Goal: Navigation & Orientation: Understand site structure

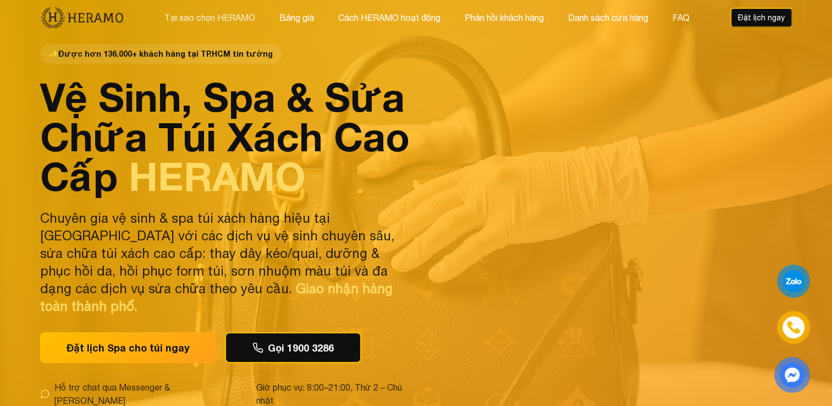
click at [220, 17] on button "Tại sao chọn HERAMO" at bounding box center [209, 17] width 97 height 14
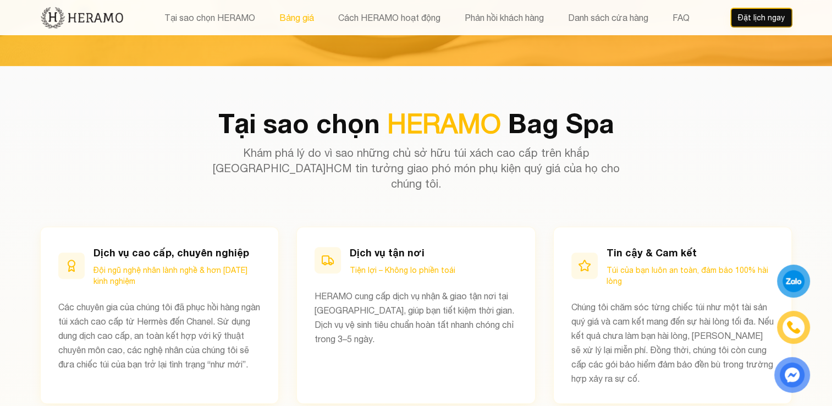
click at [293, 13] on button "Bảng giá" at bounding box center [296, 17] width 41 height 14
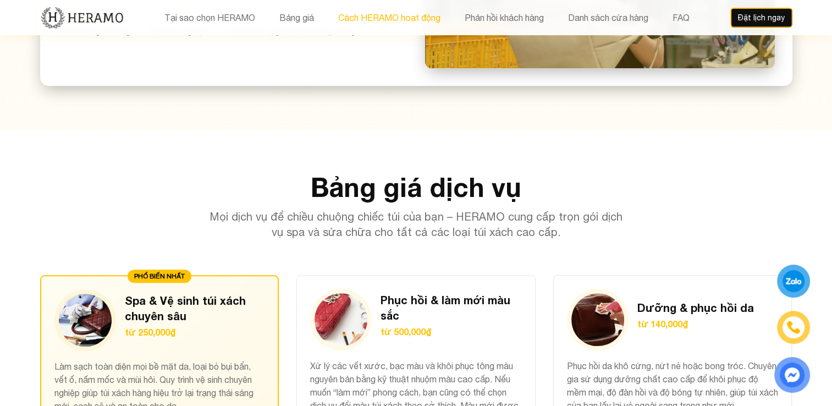
click at [364, 17] on button "Cách HERAMO hoạt động" at bounding box center [389, 17] width 109 height 14
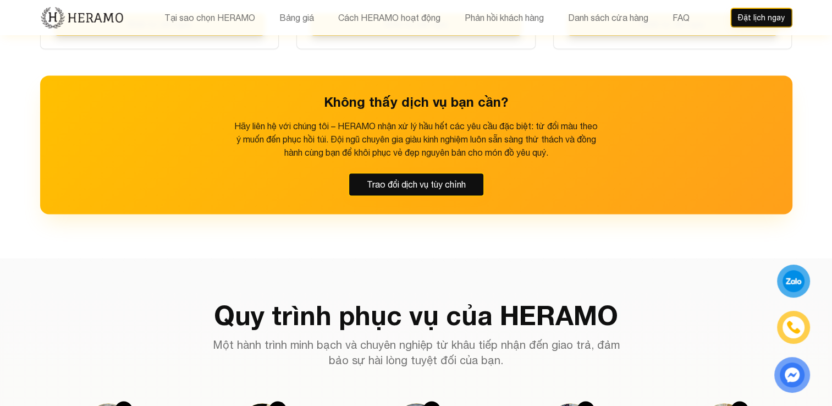
click at [511, 9] on div "Tại sao chọn HERAMO Bảng giá Cách HERAMO hoạt động Phản hồi khách hàng Danh sác…" at bounding box center [416, 17] width 752 height 35
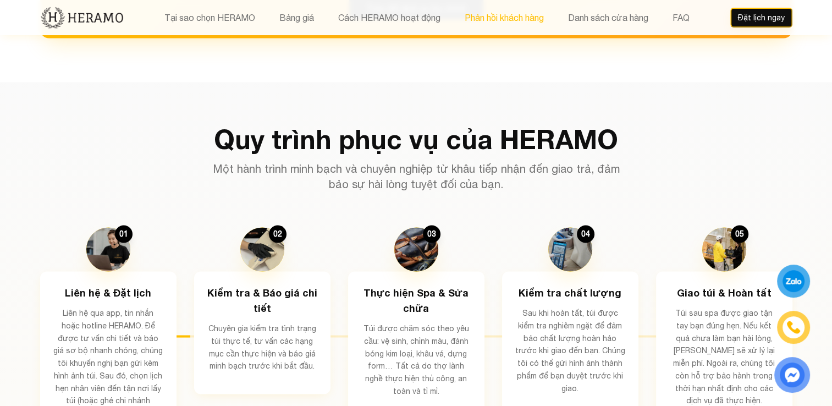
click at [532, 17] on button "Phản hồi khách hàng" at bounding box center [504, 17] width 86 height 14
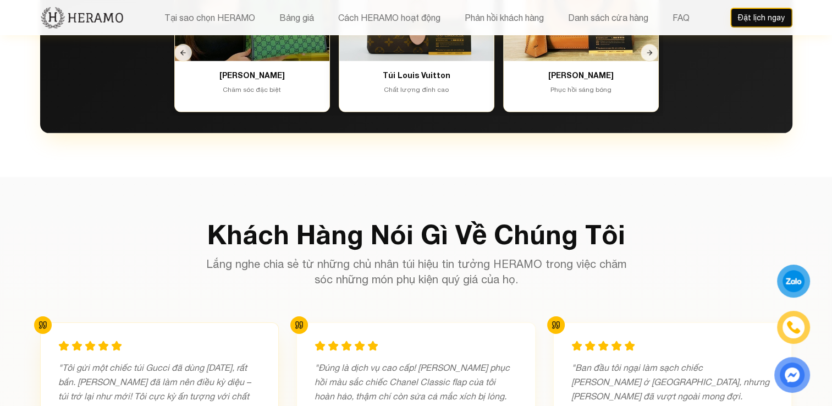
scroll to position [3503, 0]
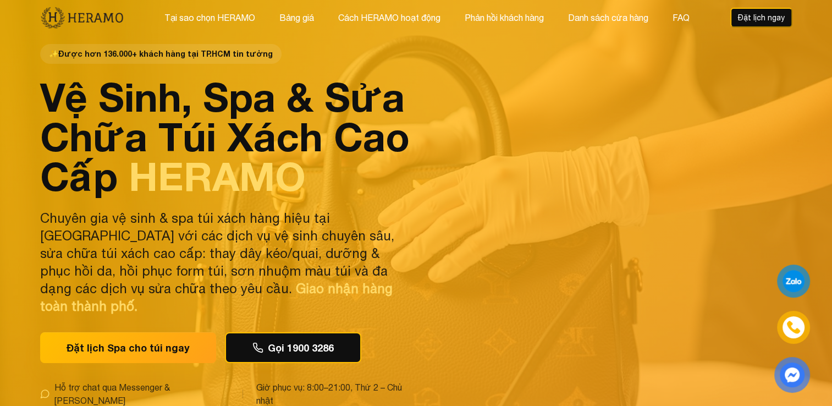
click at [201, 27] on div "Tại sao chọn HERAMO Bảng giá Cách HERAMO hoạt động Phản hồi khách hàng Danh sác…" at bounding box center [416, 17] width 752 height 35
click at [211, 22] on button "Tại sao chọn HERAMO" at bounding box center [209, 17] width 97 height 14
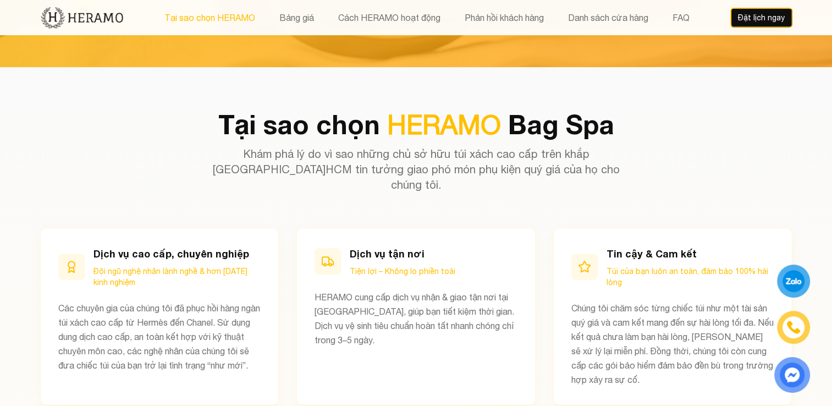
scroll to position [427, 0]
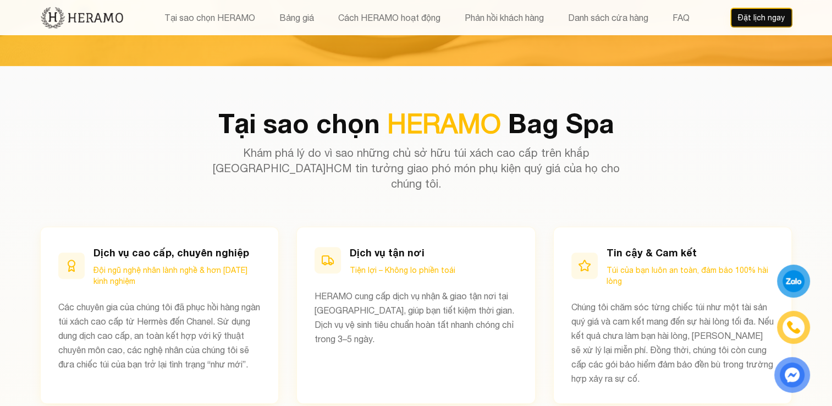
click at [82, 19] on img at bounding box center [82, 17] width 84 height 23
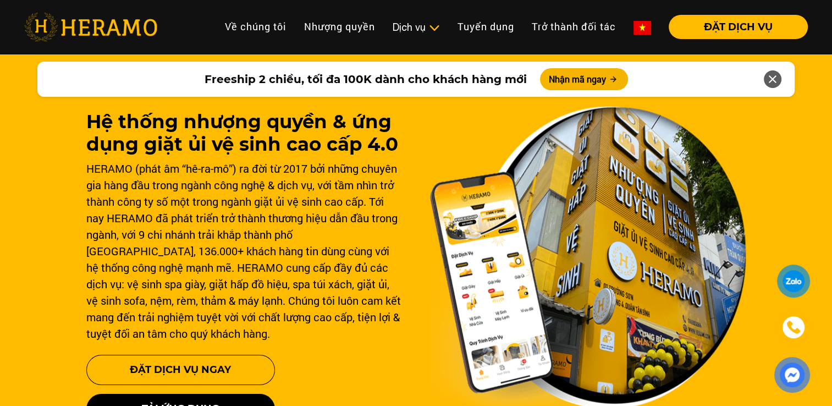
click at [7, 130] on div "Hệ thống nhượng quyền & ứng dụng giặt ủi vệ sinh cao cấp 4.0 HERAMO (phát âm “h…" at bounding box center [416, 313] width 832 height 528
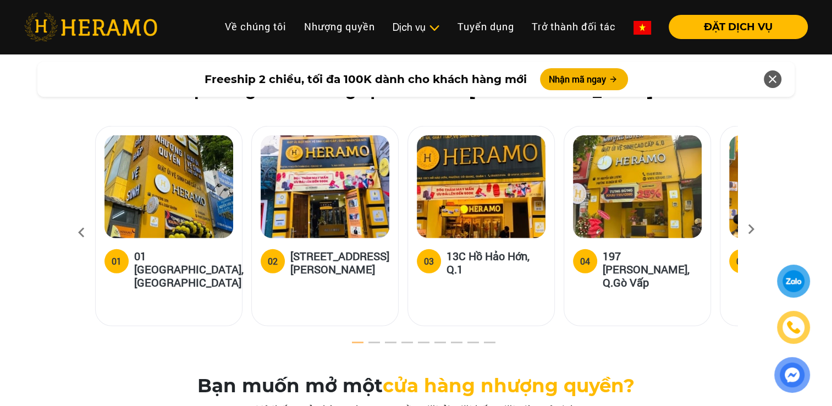
scroll to position [3298, 0]
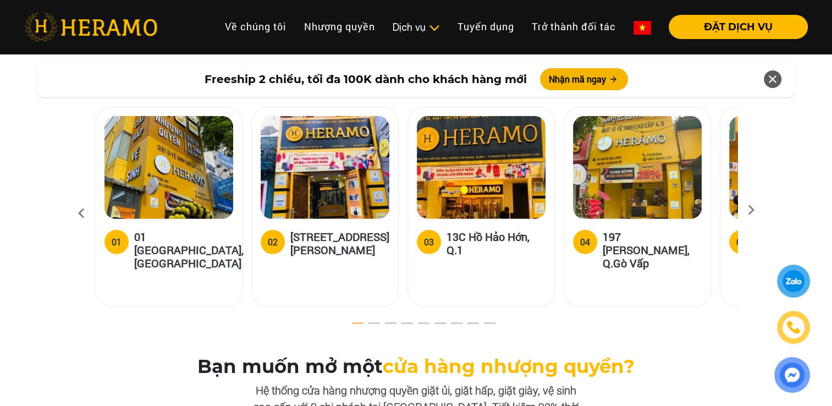
click at [368, 320] on button "2" at bounding box center [366, 325] width 11 height 11
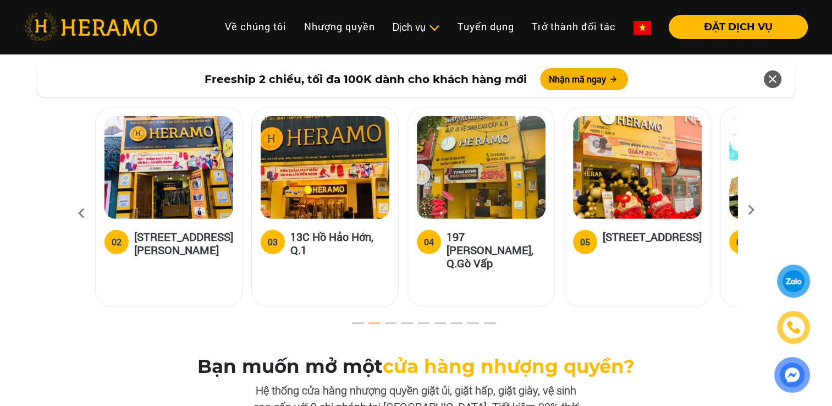
click at [389, 320] on button "3" at bounding box center [383, 325] width 11 height 11
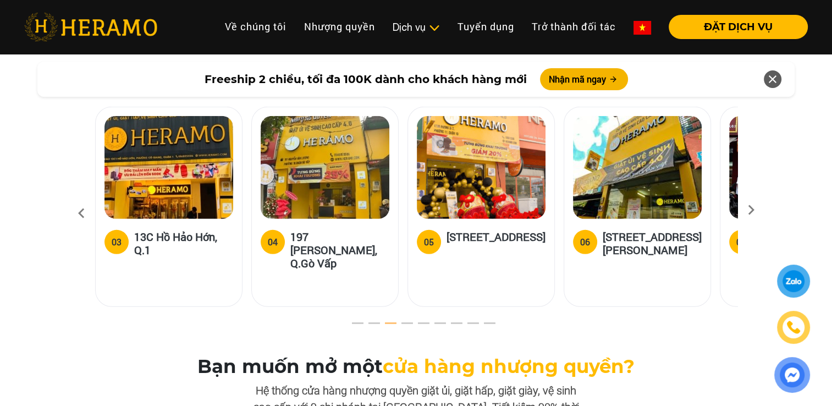
click at [398, 320] on button "4" at bounding box center [399, 325] width 11 height 11
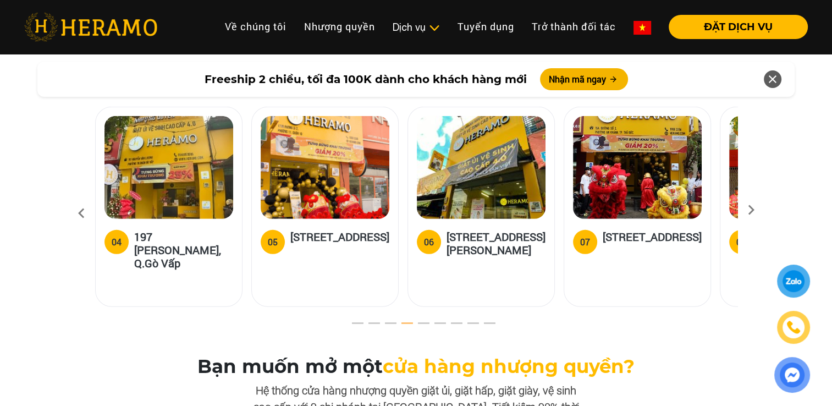
click at [432, 320] on button "6" at bounding box center [432, 325] width 11 height 11
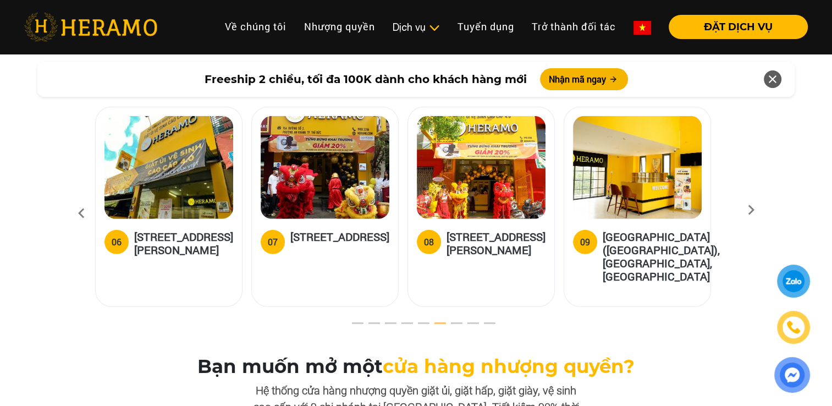
click at [452, 320] on button "7" at bounding box center [449, 325] width 11 height 11
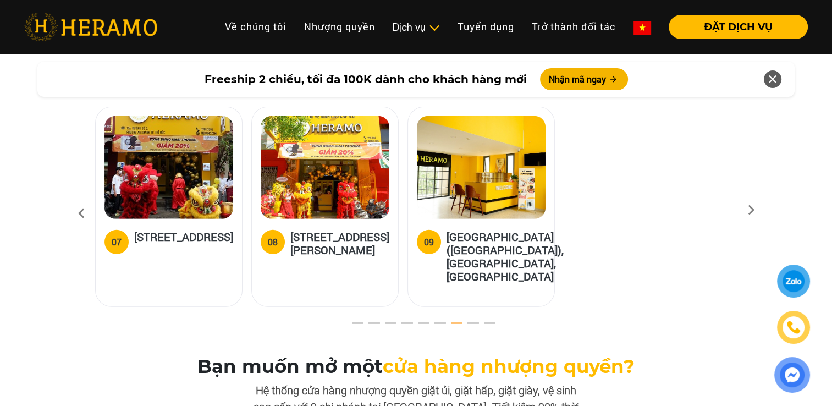
click at [467, 320] on button "8" at bounding box center [465, 325] width 11 height 11
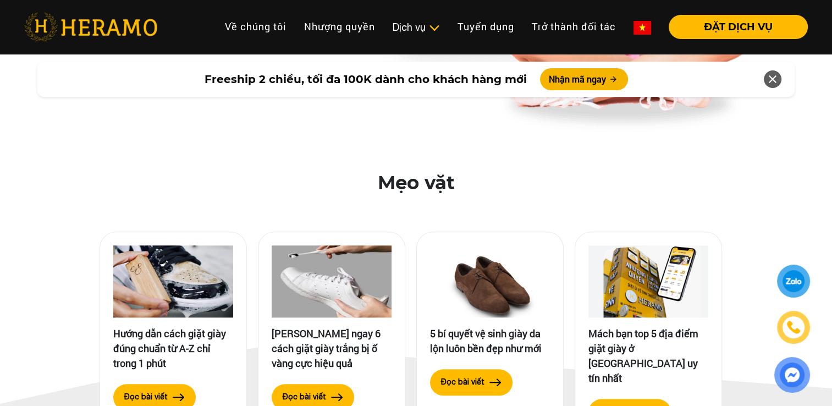
scroll to position [4910, 0]
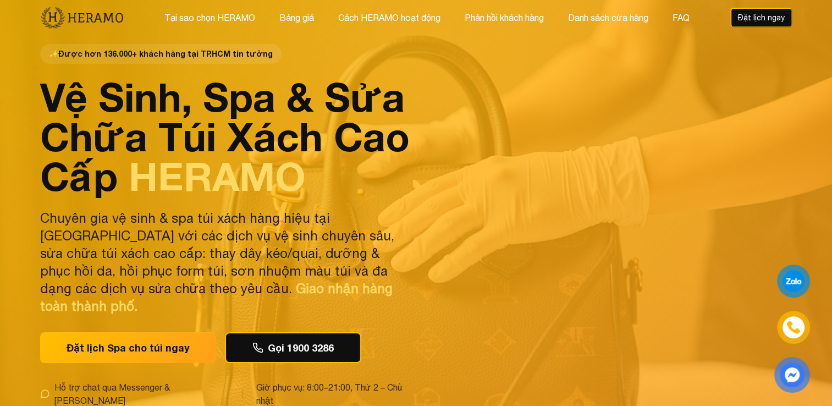
click at [71, 9] on img at bounding box center [82, 17] width 84 height 23
click at [103, 14] on img at bounding box center [82, 17] width 84 height 23
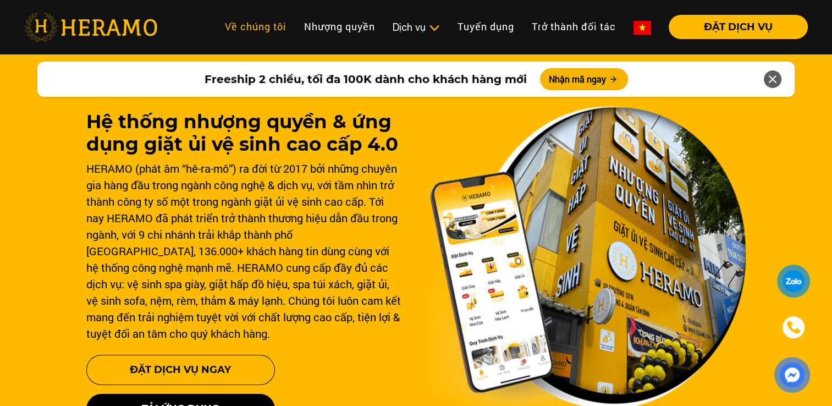
click at [270, 25] on link "Về chúng tôi" at bounding box center [255, 27] width 79 height 24
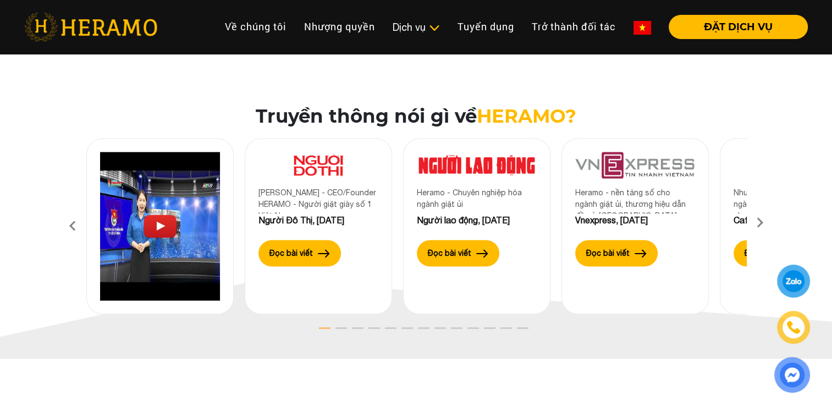
scroll to position [1721, 0]
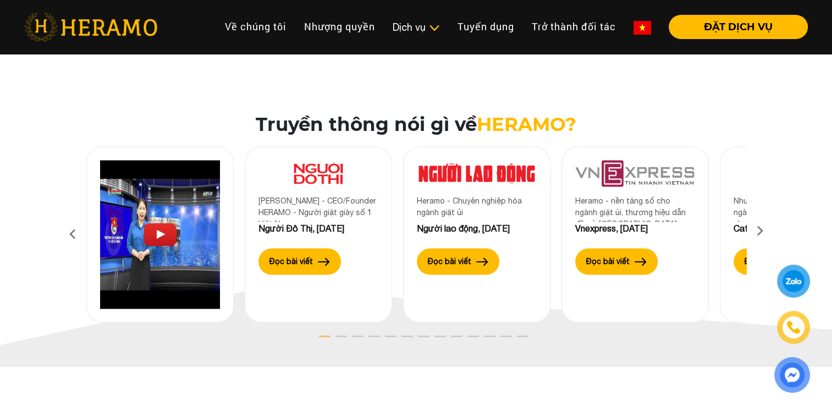
click at [762, 231] on icon at bounding box center [760, 234] width 20 height 7
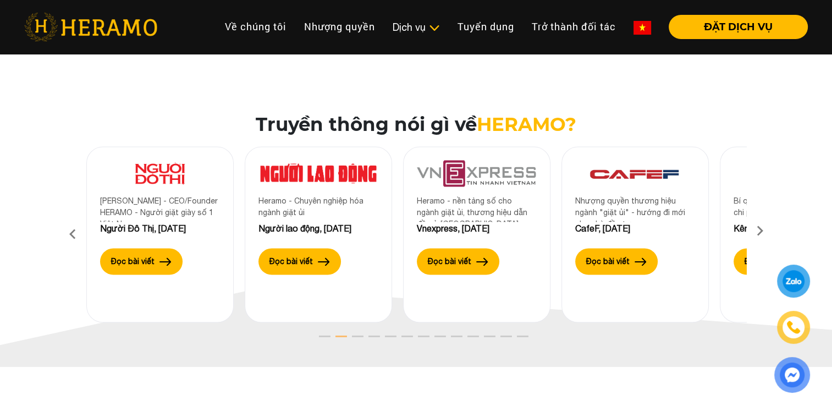
click at [762, 231] on icon at bounding box center [760, 234] width 20 height 7
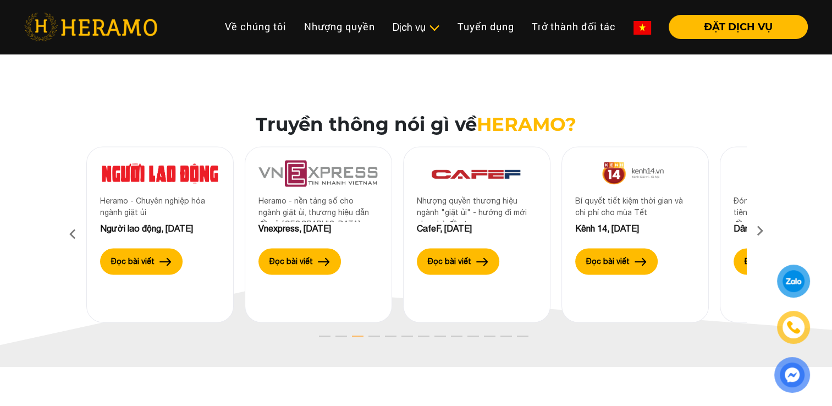
click at [762, 231] on icon at bounding box center [760, 234] width 20 height 7
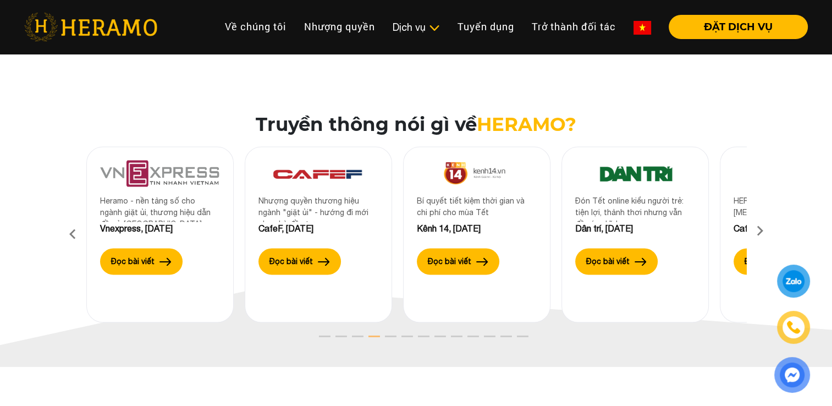
click at [762, 231] on icon at bounding box center [760, 234] width 20 height 7
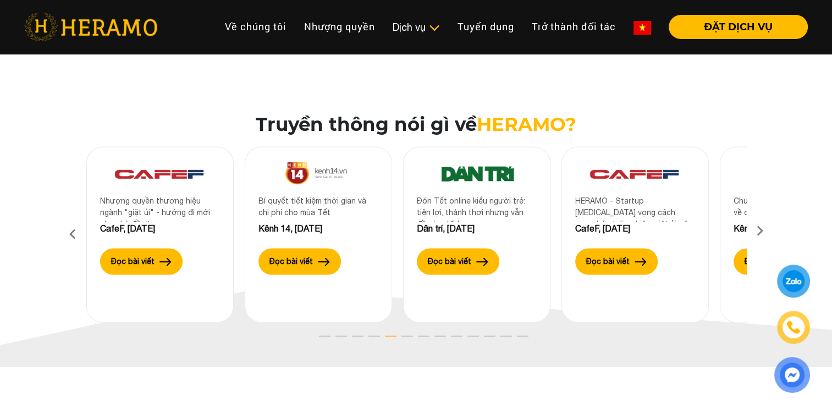
click at [762, 231] on icon at bounding box center [760, 234] width 20 height 7
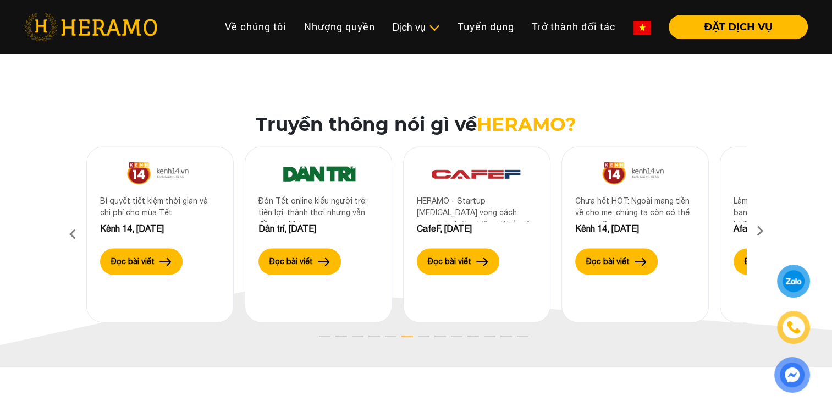
click at [762, 231] on icon at bounding box center [760, 234] width 20 height 7
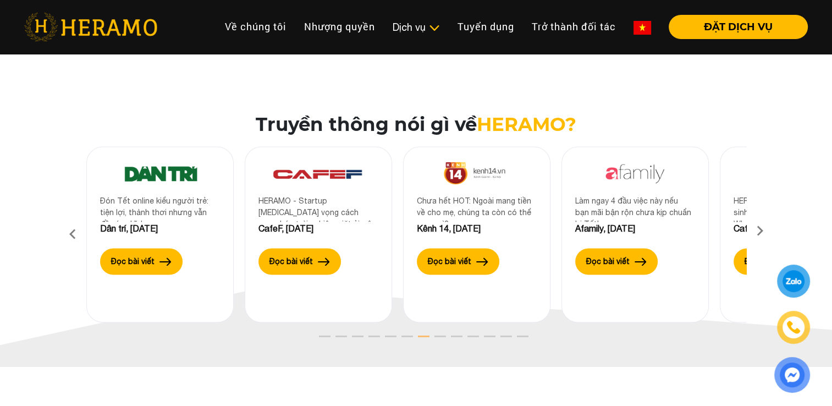
click at [762, 231] on icon at bounding box center [760, 234] width 20 height 7
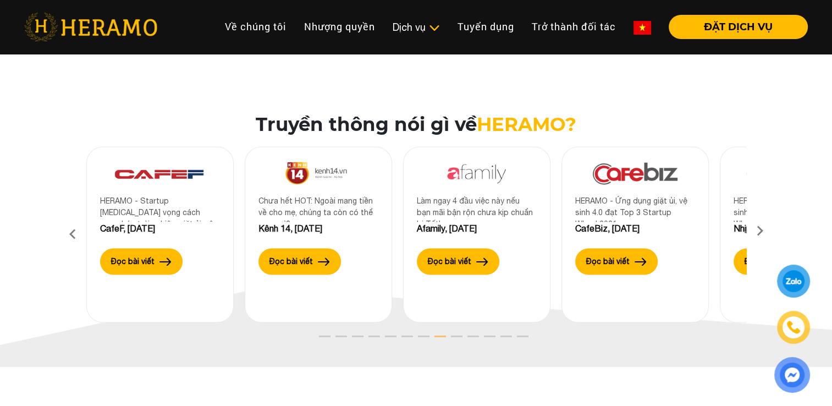
click at [762, 231] on icon at bounding box center [760, 234] width 20 height 7
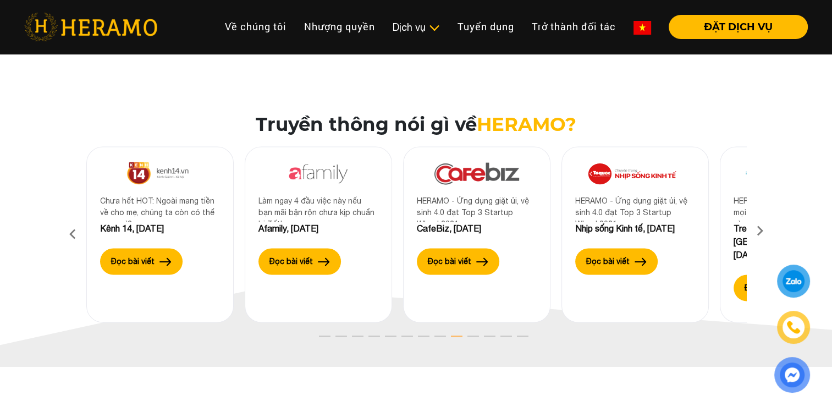
click at [762, 231] on icon at bounding box center [760, 234] width 20 height 7
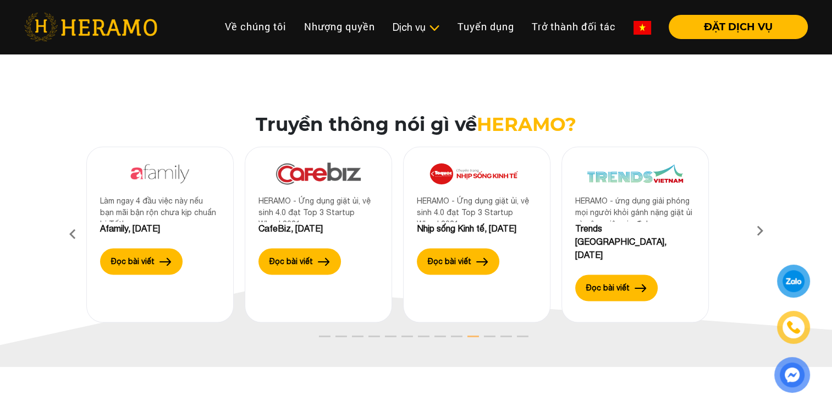
click at [762, 231] on icon at bounding box center [760, 234] width 20 height 7
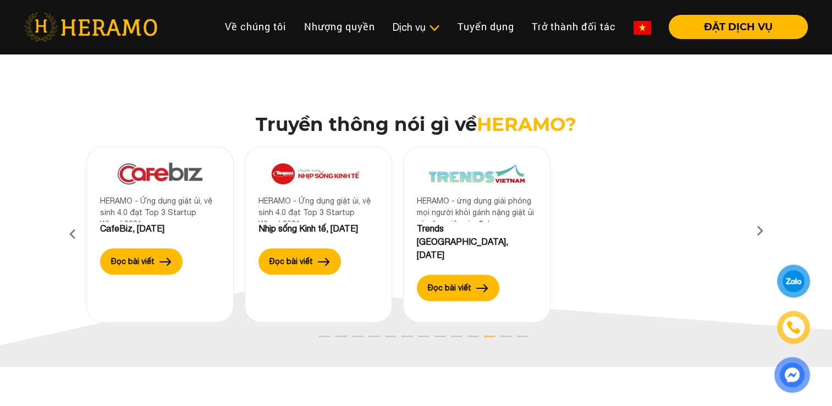
click at [762, 231] on icon at bounding box center [760, 234] width 20 height 7
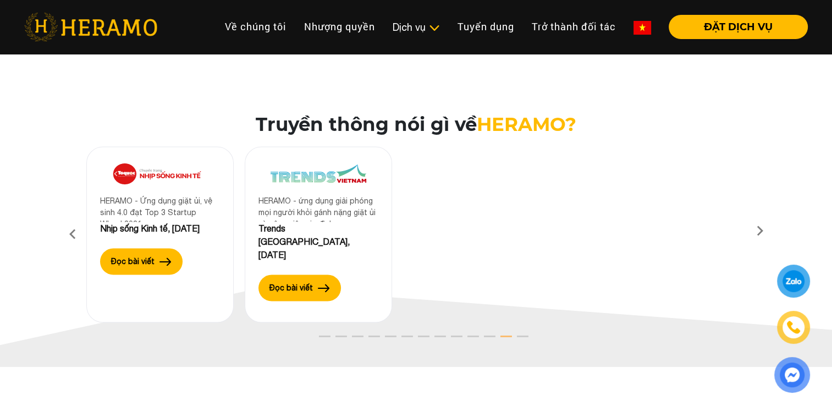
click at [762, 231] on icon at bounding box center [760, 234] width 20 height 7
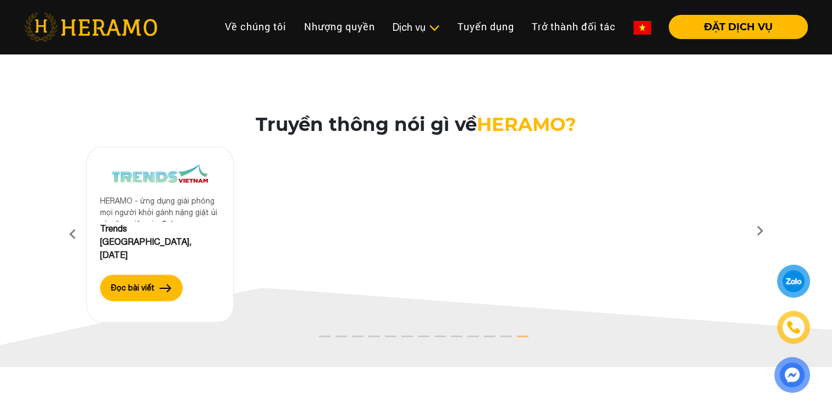
click at [762, 231] on icon at bounding box center [760, 234] width 20 height 7
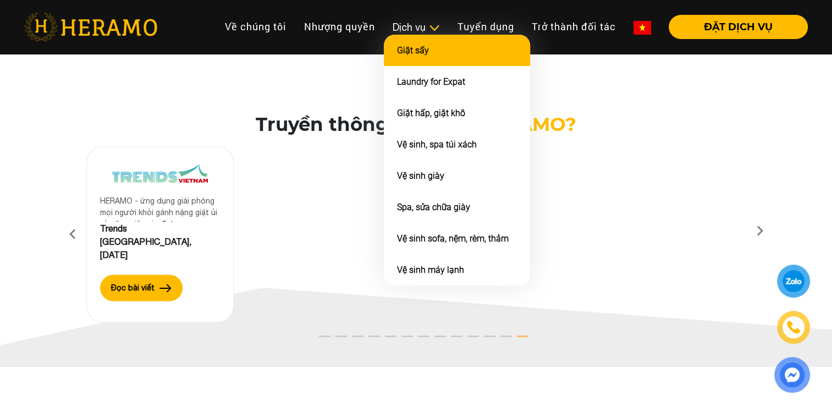
click at [416, 50] on link "Giặt sấy" at bounding box center [413, 50] width 32 height 10
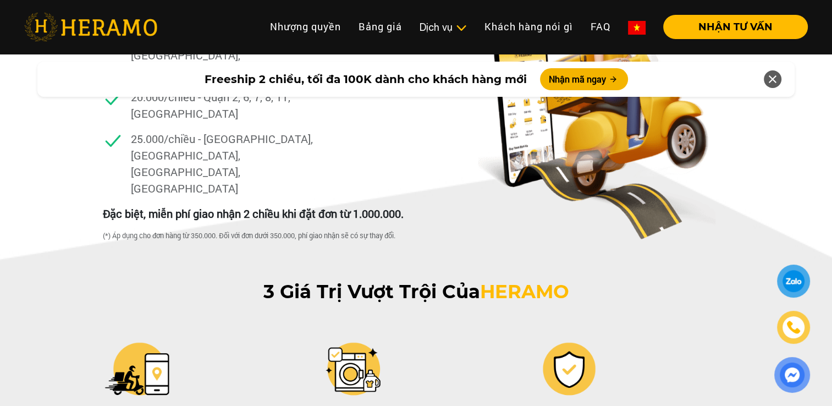
scroll to position [2419, 0]
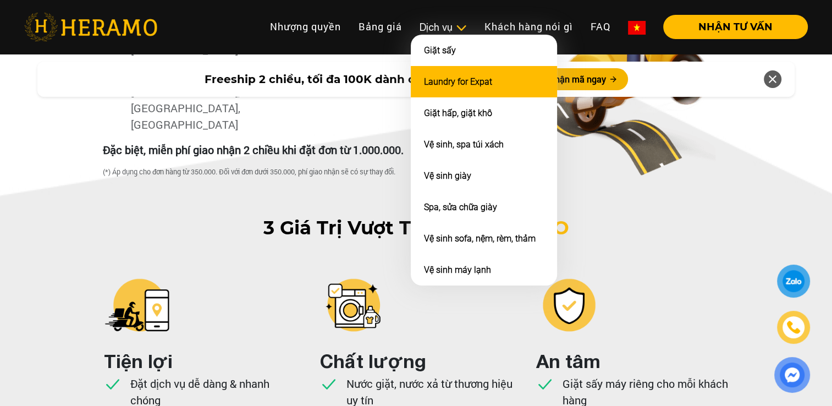
click at [445, 78] on link "Laundry for Expat" at bounding box center [458, 81] width 68 height 10
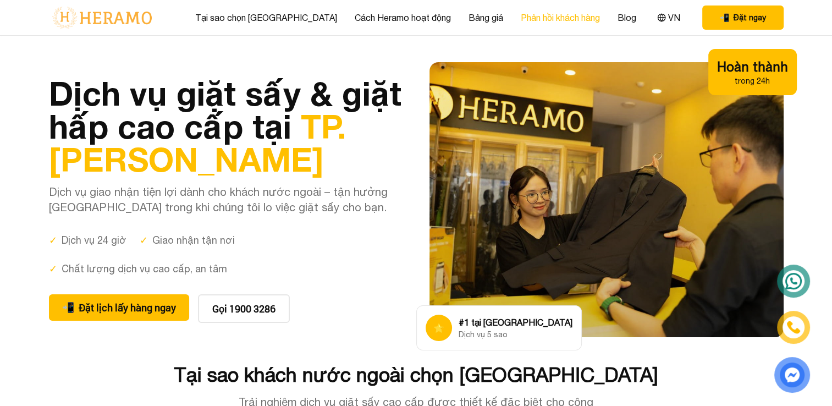
click at [521, 22] on link "Phản hồi khách hàng" at bounding box center [560, 17] width 79 height 13
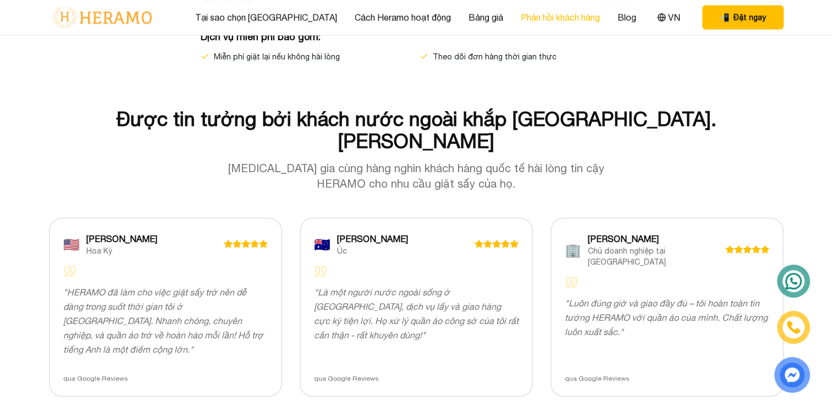
scroll to position [2162, 0]
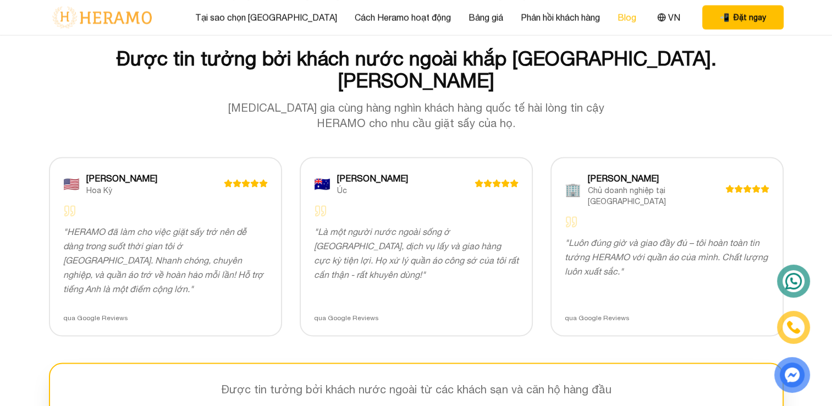
click at [617, 18] on link "Blog" at bounding box center [626, 17] width 19 height 13
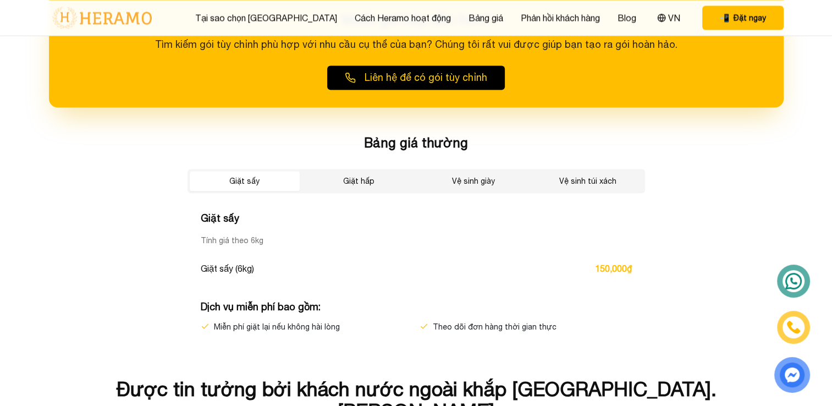
scroll to position [0, 0]
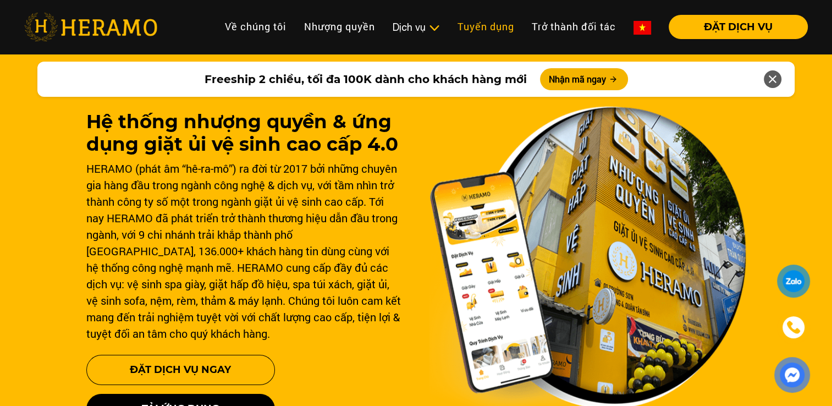
click at [486, 30] on link "Tuyển dụng" at bounding box center [486, 27] width 74 height 24
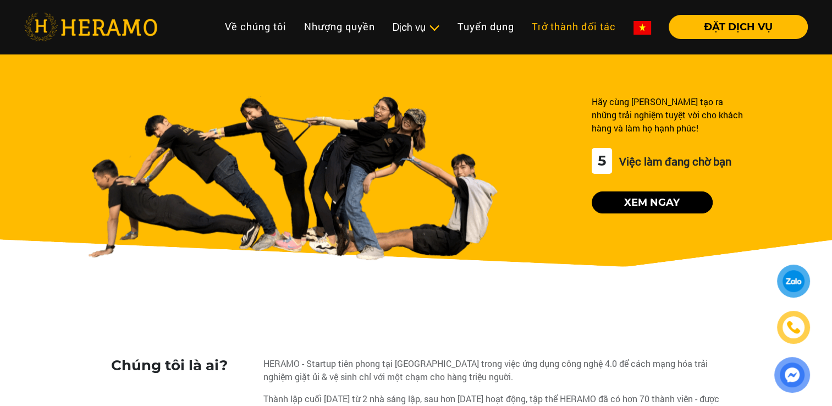
click at [545, 28] on link "Trở thành đối tác" at bounding box center [574, 27] width 102 height 24
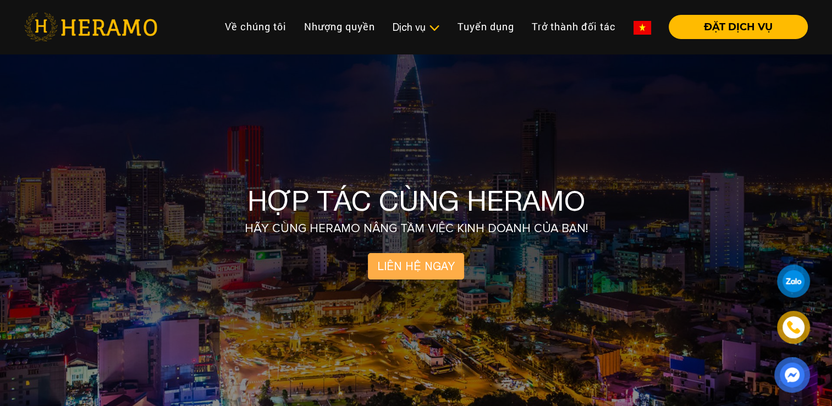
scroll to position [55, 0]
